Goal: Task Accomplishment & Management: Use online tool/utility

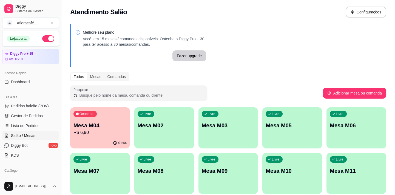
click at [109, 135] on p "R$ 6,90" at bounding box center [99, 132] width 53 height 7
click at [167, 130] on div "Livre Mesa M02" at bounding box center [164, 124] width 60 height 35
click at [166, 121] on div "Livre Mesa M02" at bounding box center [164, 124] width 60 height 35
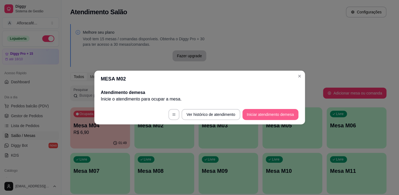
click at [269, 111] on button "Iniciar atendimento de mesa" at bounding box center [270, 114] width 56 height 11
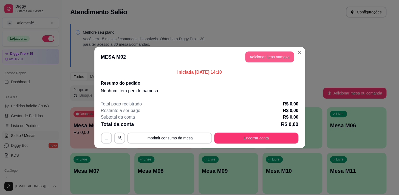
click at [279, 59] on button "Adicionar itens na mesa" at bounding box center [269, 57] width 49 height 11
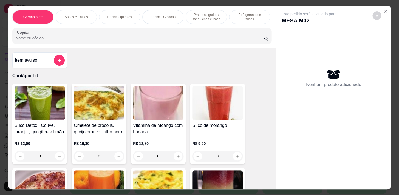
click at [202, 15] on p "Pratos salgados / sanduíches e Paes" at bounding box center [206, 17] width 32 height 9
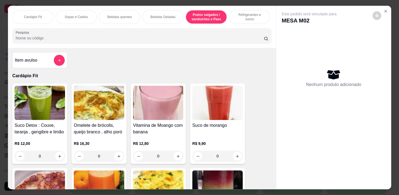
scroll to position [13, 0]
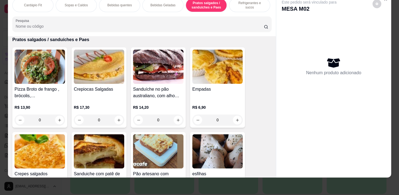
click at [239, 5] on div "Refrigerantes e sucos" at bounding box center [249, 5] width 41 height 14
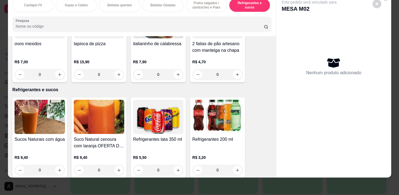
scroll to position [2576, 0]
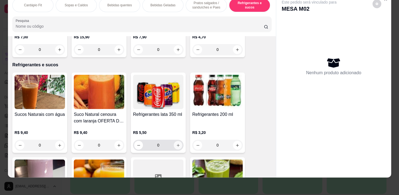
click at [179, 144] on button "increase-product-quantity" at bounding box center [178, 145] width 8 height 8
type input "1"
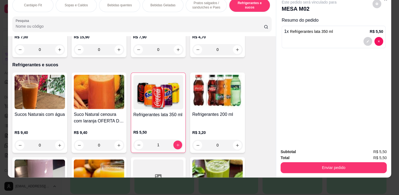
scroll to position [0, 226]
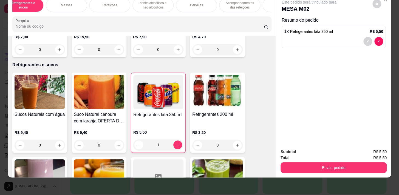
drag, startPoint x: 100, startPoint y: 3, endPoint x: 99, endPoint y: 52, distance: 48.3
click at [100, 3] on div "Refeições" at bounding box center [109, 5] width 41 height 14
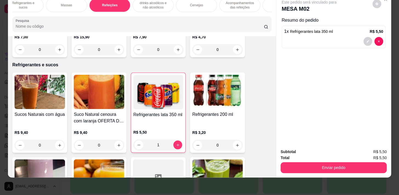
scroll to position [3300, 0]
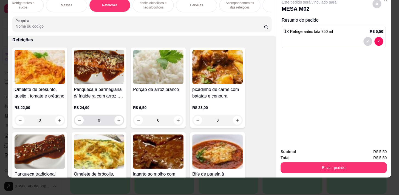
click at [112, 120] on input "0" at bounding box center [99, 120] width 31 height 11
click at [120, 119] on button "increase-product-quantity" at bounding box center [118, 120] width 9 height 9
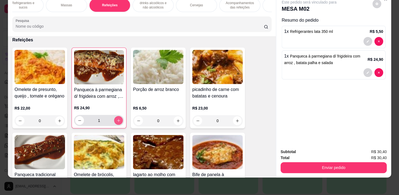
type input "1"
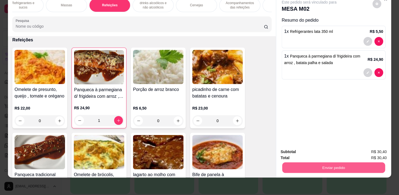
click at [335, 162] on button "Enviar pedido" at bounding box center [333, 167] width 103 height 11
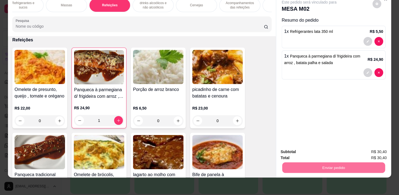
click at [372, 152] on button "Enviar pedido" at bounding box center [372, 151] width 31 height 10
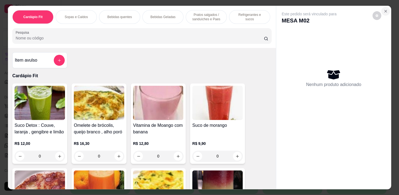
click at [386, 9] on button "Close" at bounding box center [385, 11] width 9 height 9
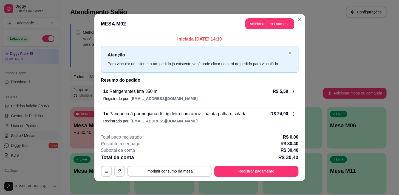
scroll to position [3, 0]
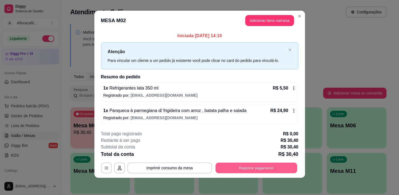
click at [272, 167] on button "Registrar pagamento" at bounding box center [256, 168] width 82 height 11
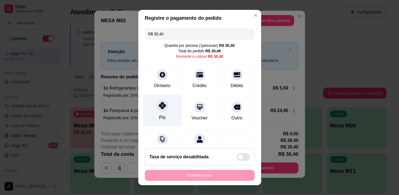
click at [156, 103] on div at bounding box center [162, 106] width 12 height 12
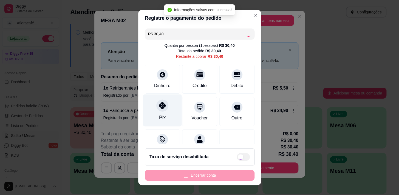
type input "R$ 0,00"
